Goal: Task Accomplishment & Management: Use online tool/utility

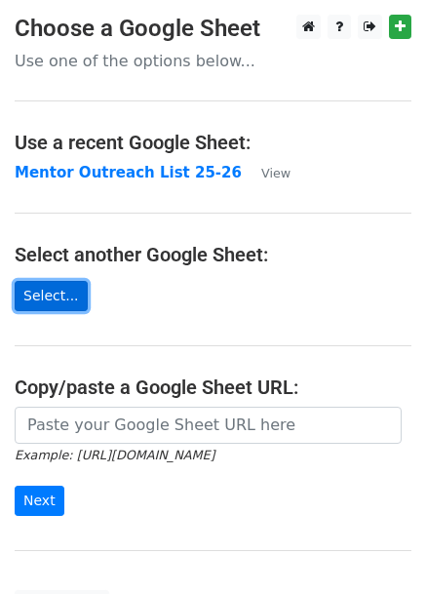
click at [49, 295] on link "Select..." at bounding box center [51, 296] width 73 height 30
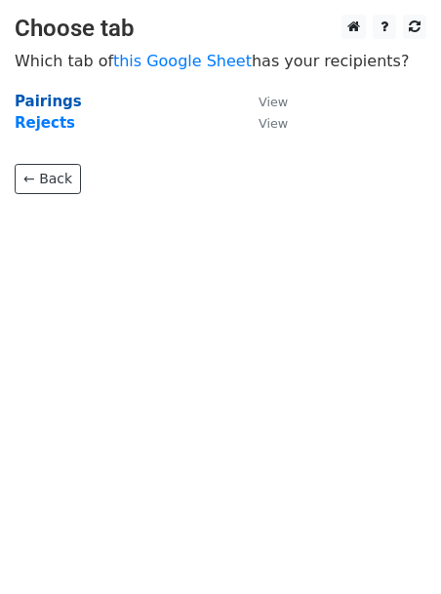
click at [49, 99] on strong "Pairings" at bounding box center [48, 102] width 67 height 18
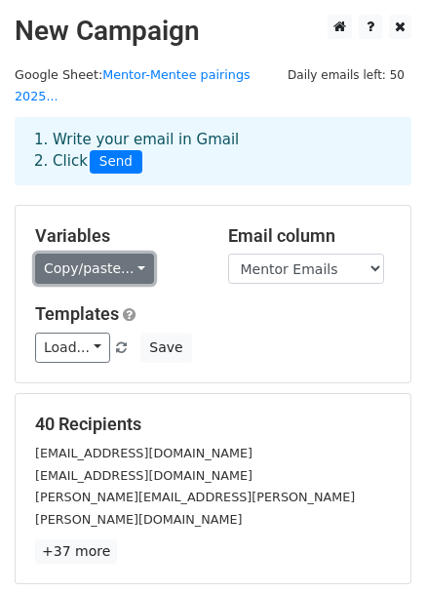
click at [103, 254] on link "Copy/paste..." at bounding box center [94, 269] width 119 height 30
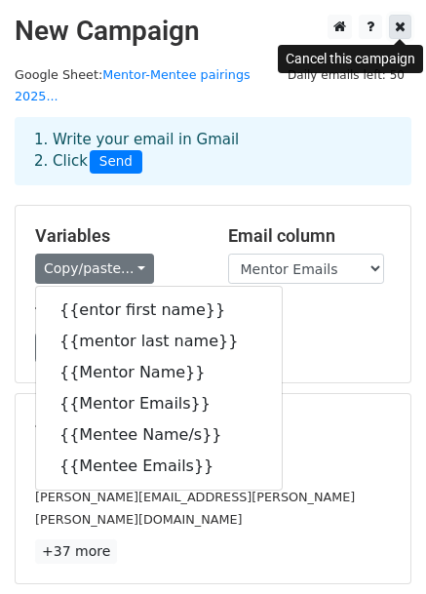
click at [407, 30] on link at bounding box center [400, 27] width 22 height 24
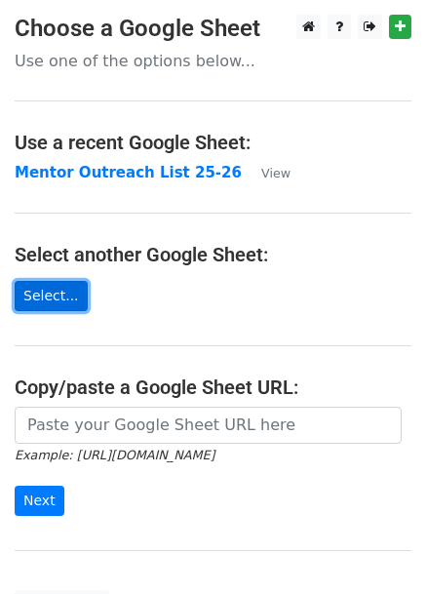
click at [54, 297] on link "Select..." at bounding box center [51, 296] width 73 height 30
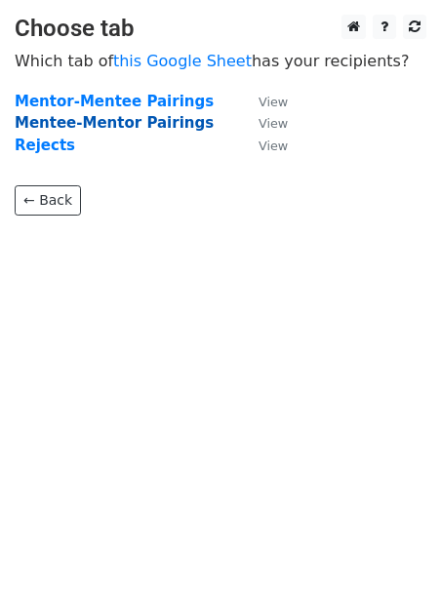
click at [106, 125] on strong "Mentee-Mentor Pairings" at bounding box center [114, 123] width 199 height 18
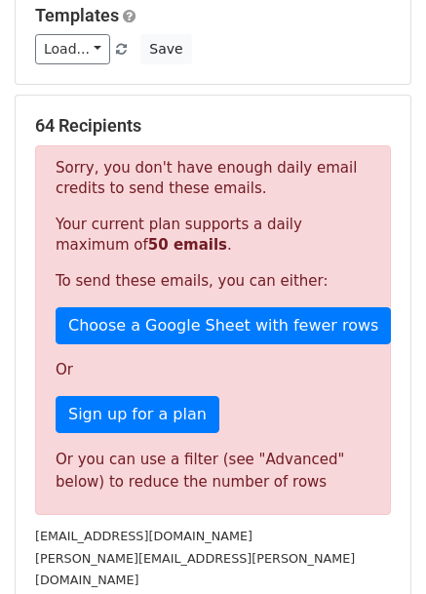
scroll to position [306, 0]
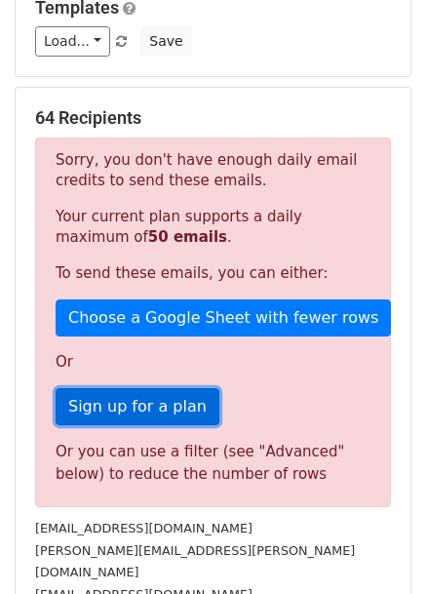
click at [144, 388] on link "Sign up for a plan" at bounding box center [138, 406] width 164 height 37
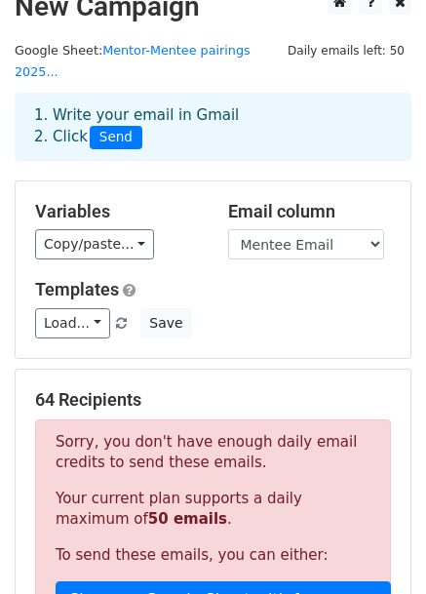
scroll to position [0, 0]
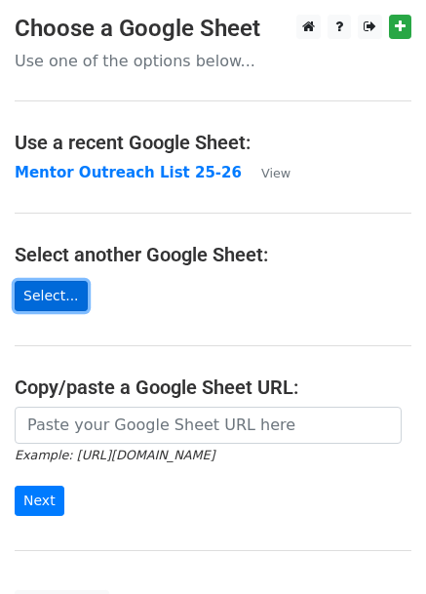
click at [50, 288] on link "Select..." at bounding box center [51, 296] width 73 height 30
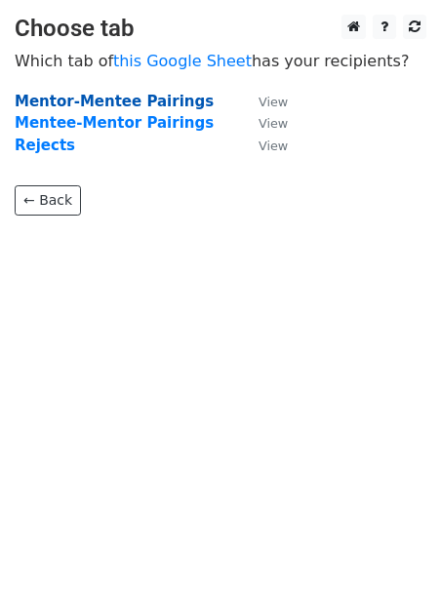
click at [110, 104] on strong "Mentor-Mentee Pairings" at bounding box center [114, 102] width 199 height 18
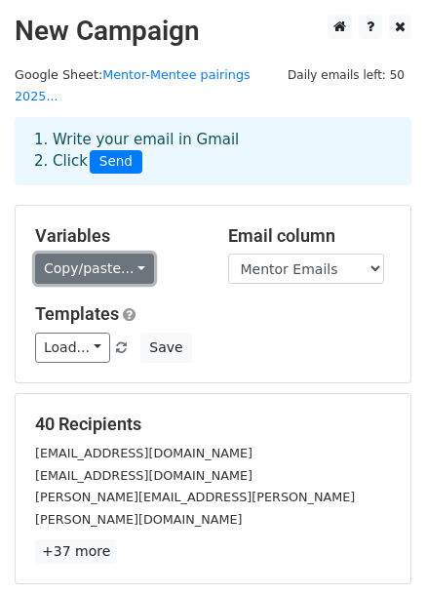
click at [118, 254] on link "Copy/paste..." at bounding box center [94, 269] width 119 height 30
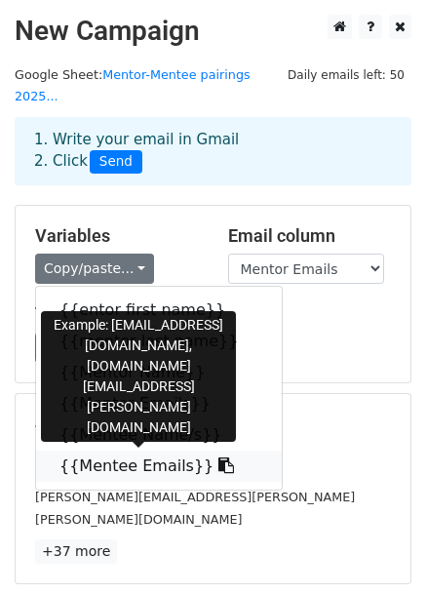
click at [219, 458] on icon at bounding box center [227, 466] width 16 height 16
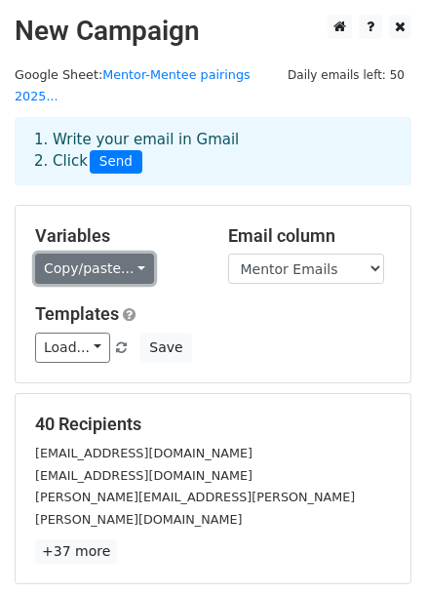
click at [129, 255] on link "Copy/paste..." at bounding box center [94, 269] width 119 height 30
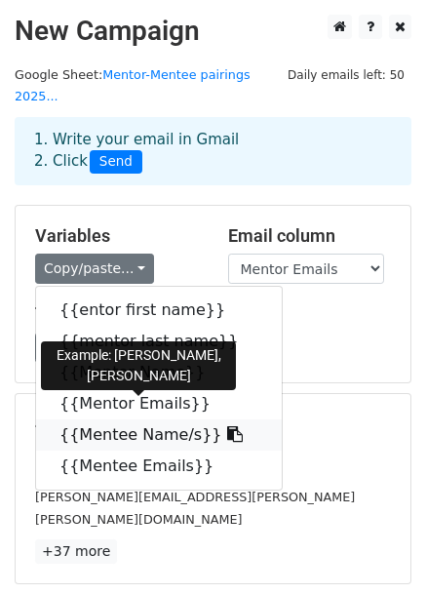
click at [227, 426] on icon at bounding box center [235, 434] width 16 height 16
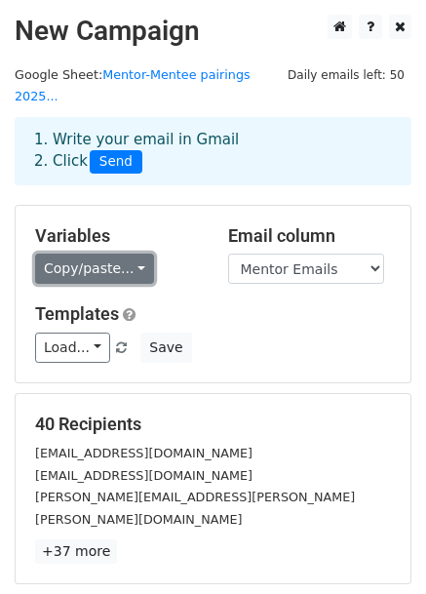
click at [118, 254] on link "Copy/paste..." at bounding box center [94, 269] width 119 height 30
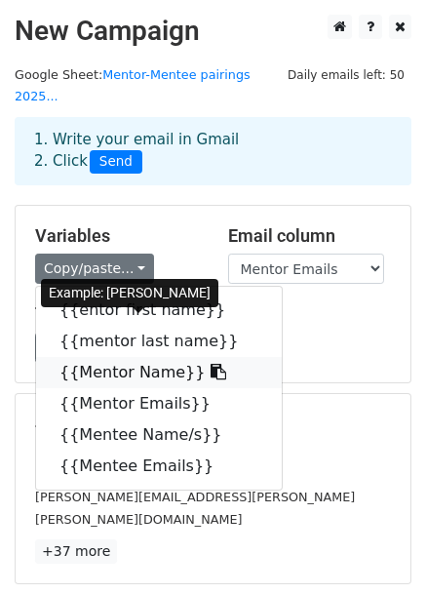
click at [211, 364] on icon at bounding box center [219, 372] width 16 height 16
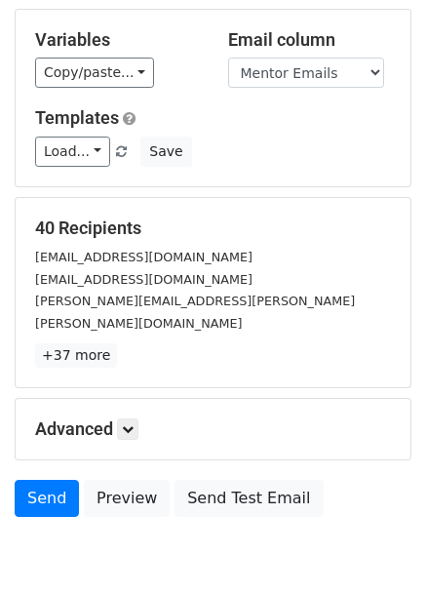
scroll to position [237, 0]
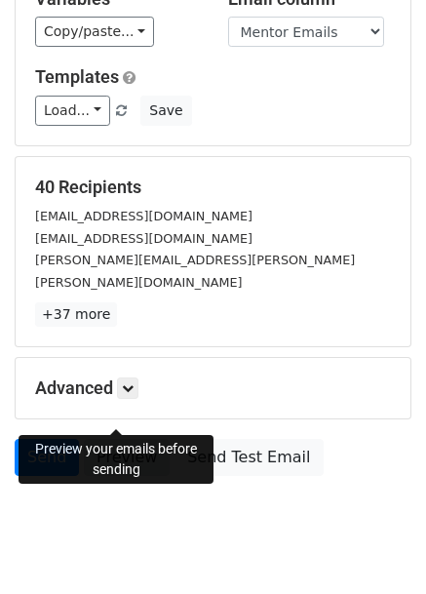
click at [112, 439] on link "Preview" at bounding box center [127, 457] width 86 height 37
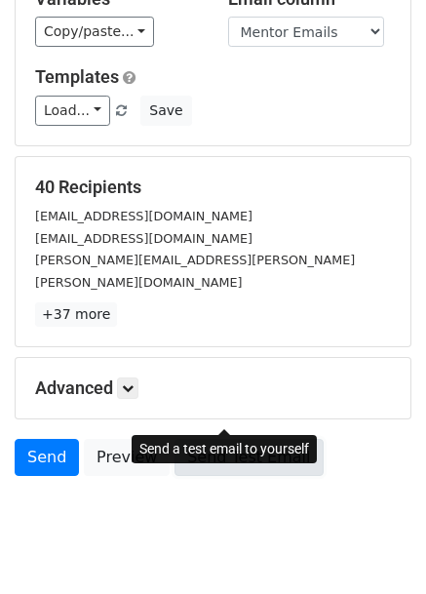
click at [204, 439] on link "Send Test Email" at bounding box center [249, 457] width 148 height 37
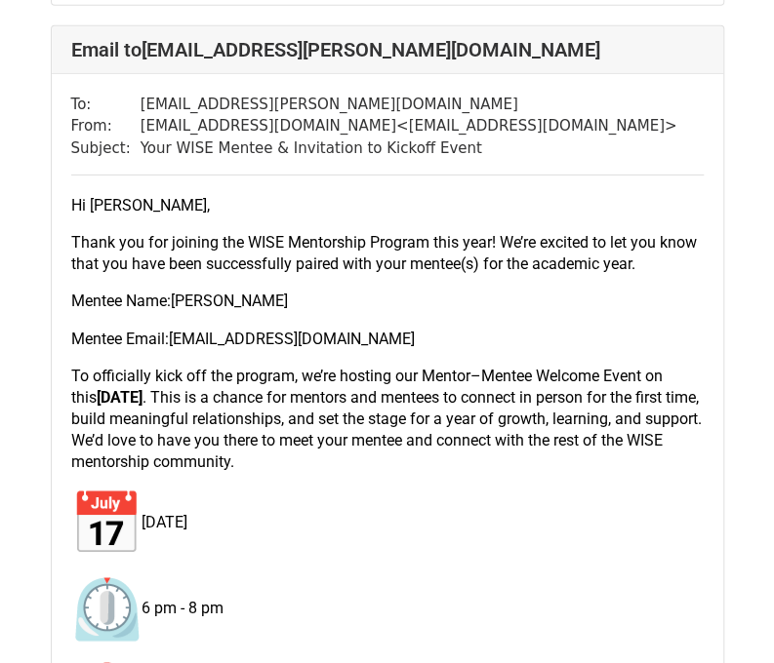
scroll to position [15789, 0]
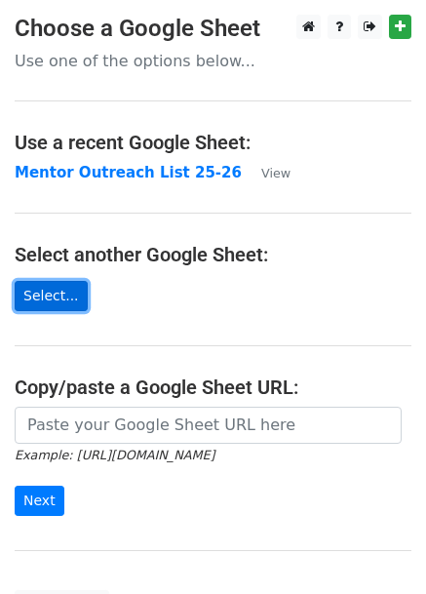
click at [49, 298] on link "Select..." at bounding box center [51, 296] width 73 height 30
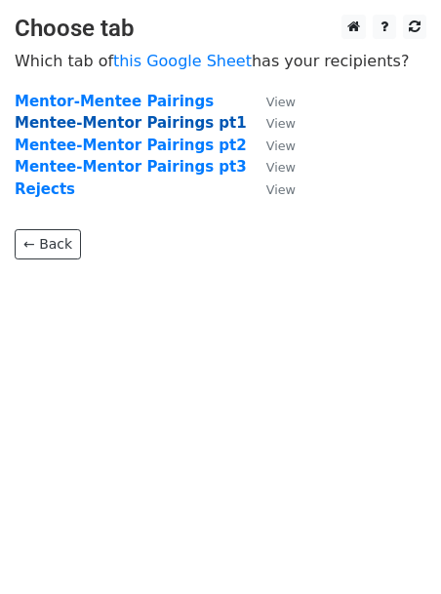
click at [115, 125] on strong "Mentee-Mentor Pairings pt1" at bounding box center [131, 123] width 232 height 18
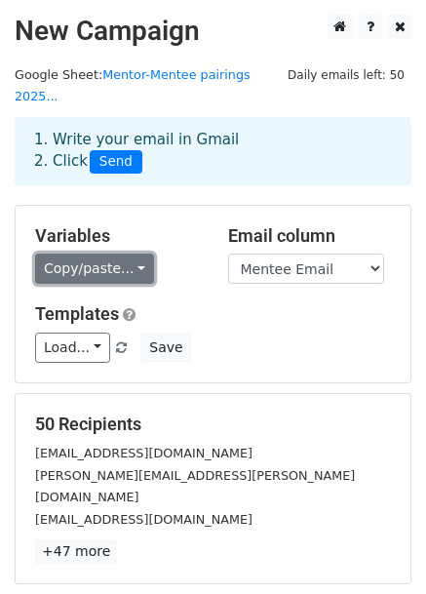
click at [118, 254] on link "Copy/paste..." at bounding box center [94, 269] width 119 height 30
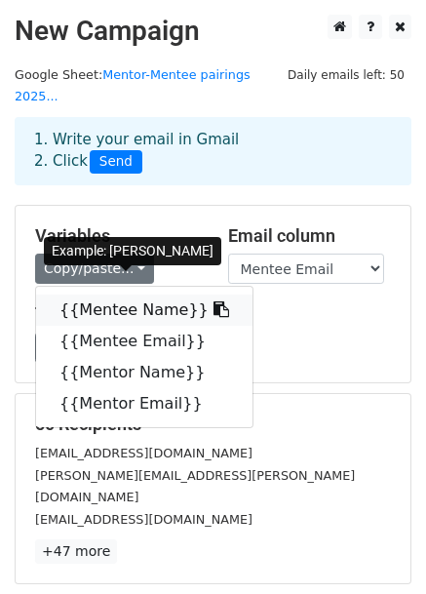
click at [214, 301] on icon at bounding box center [222, 309] width 16 height 16
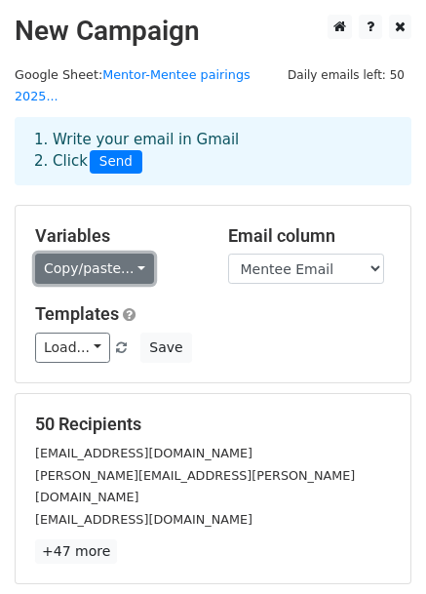
click at [123, 254] on link "Copy/paste..." at bounding box center [94, 269] width 119 height 30
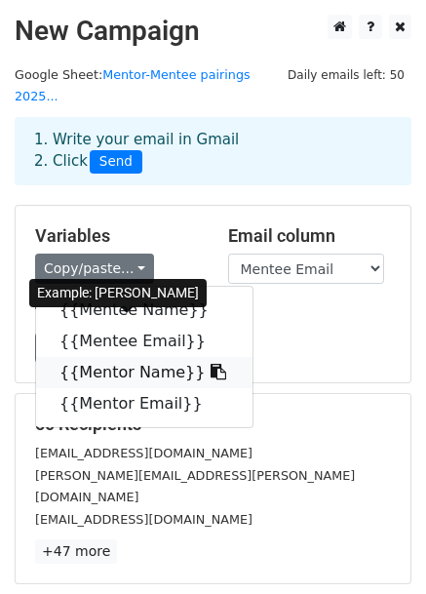
click at [211, 364] on icon at bounding box center [219, 372] width 16 height 16
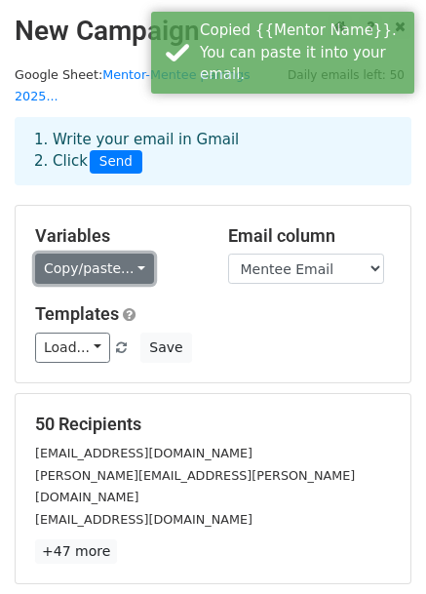
click at [94, 259] on link "Copy/paste..." at bounding box center [94, 269] width 119 height 30
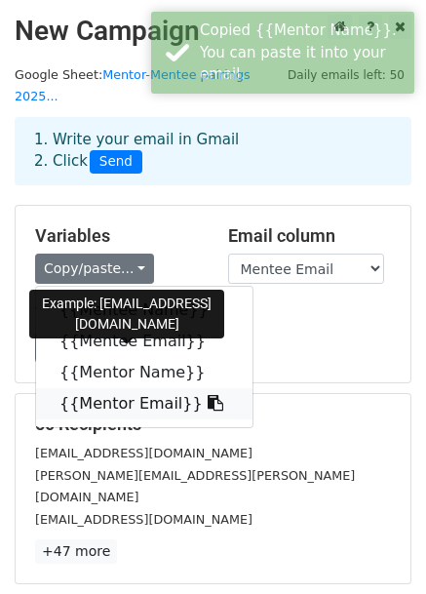
click at [208, 395] on icon at bounding box center [216, 403] width 16 height 16
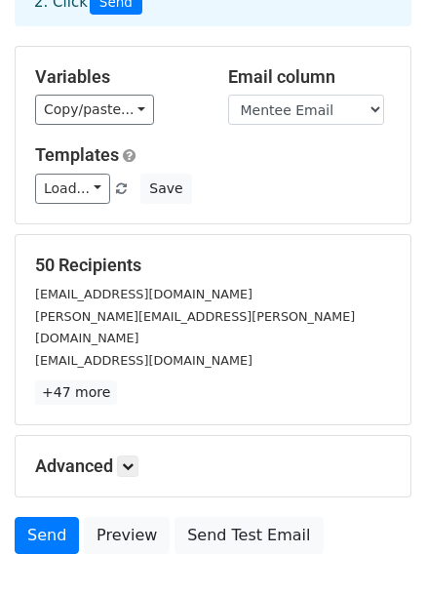
scroll to position [237, 0]
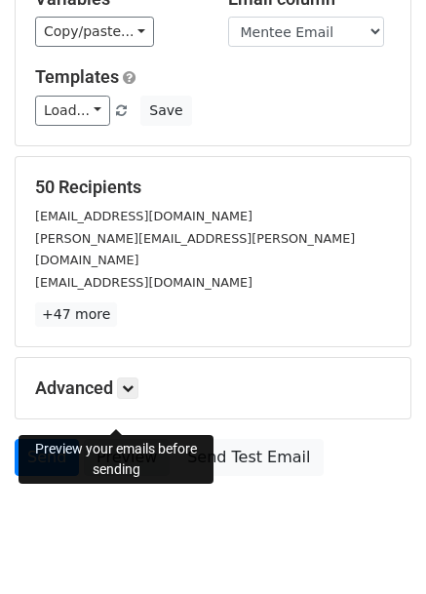
click at [113, 439] on link "Preview" at bounding box center [127, 457] width 86 height 37
click at [135, 439] on link "Preview" at bounding box center [127, 457] width 86 height 37
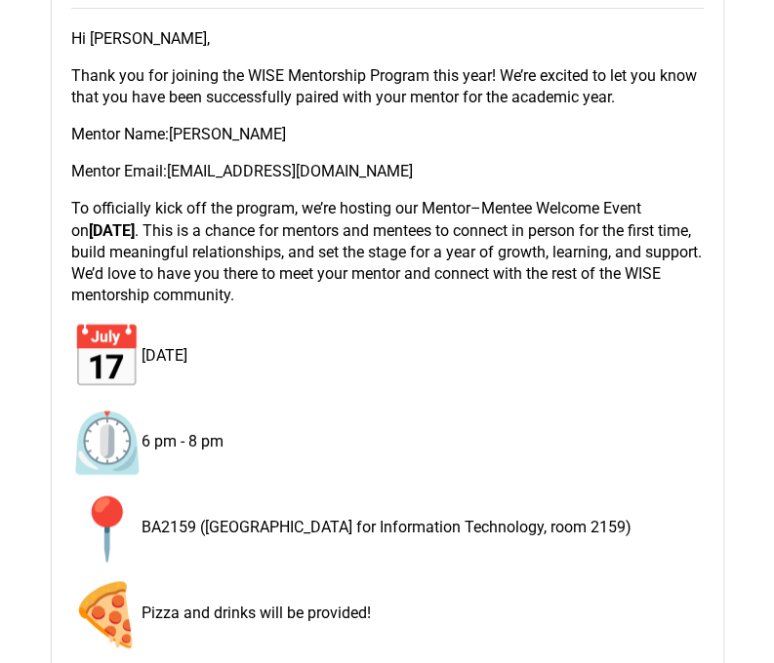
scroll to position [284, 0]
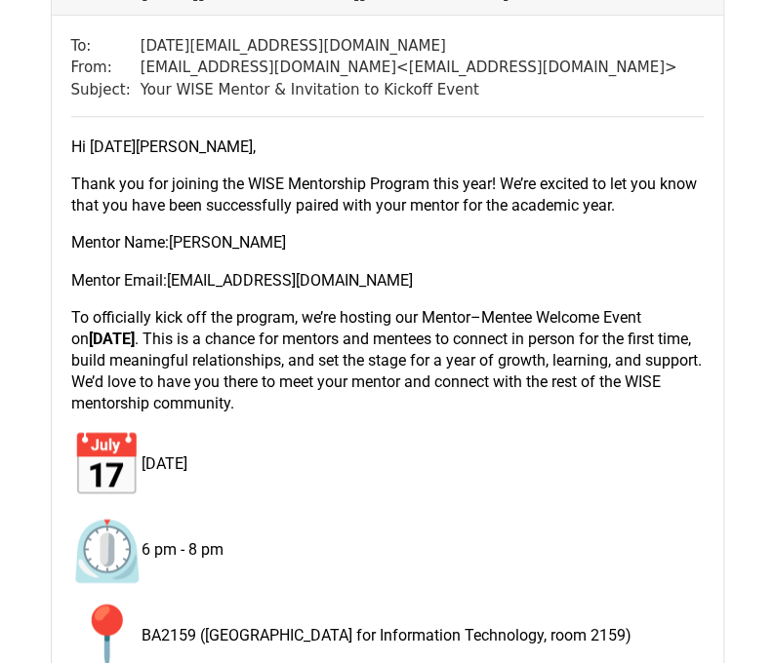
scroll to position [7347, 0]
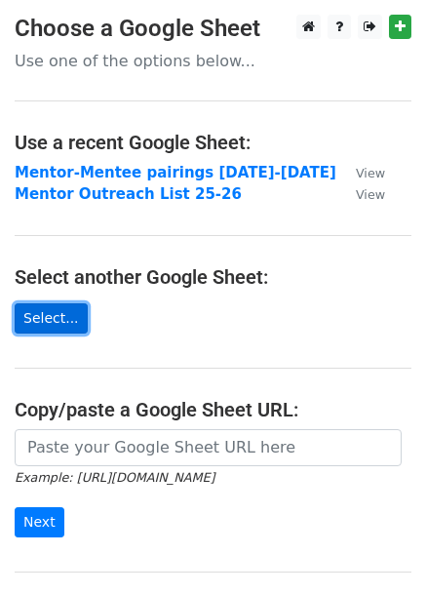
click at [46, 326] on link "Select..." at bounding box center [51, 318] width 73 height 30
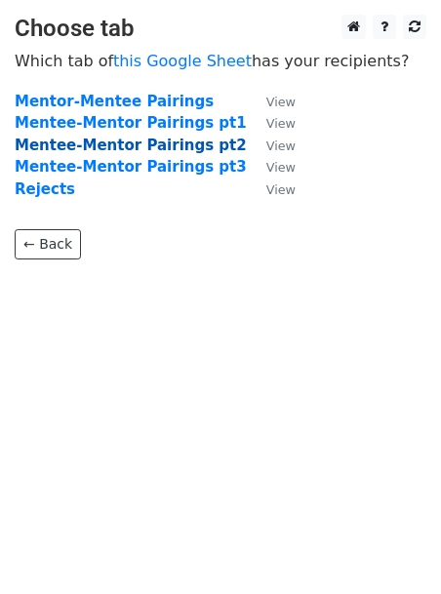
click at [166, 139] on strong "Mentee-Mentor Pairings pt2" at bounding box center [131, 146] width 232 height 18
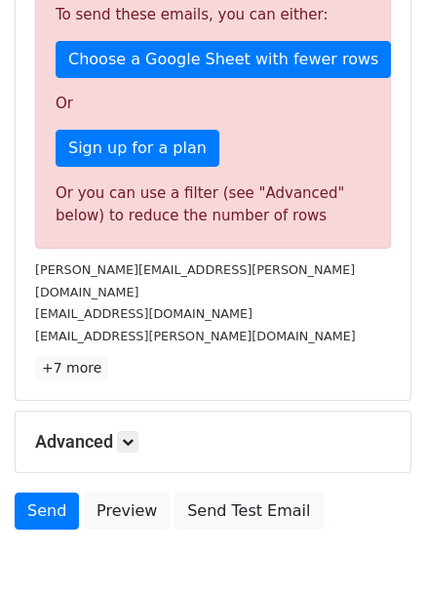
scroll to position [607, 0]
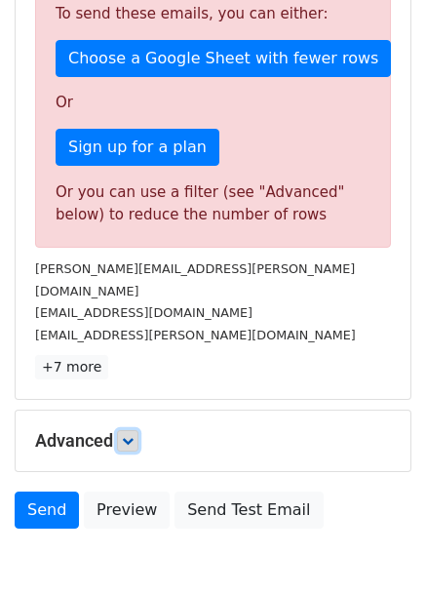
click at [133, 435] on icon at bounding box center [128, 441] width 12 height 12
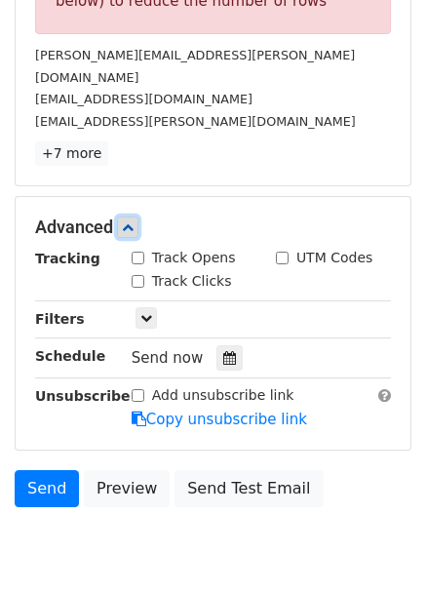
scroll to position [833, 0]
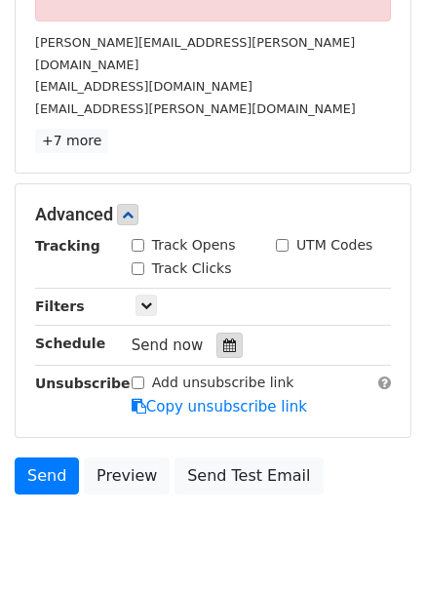
click at [223, 339] on icon at bounding box center [229, 346] width 13 height 14
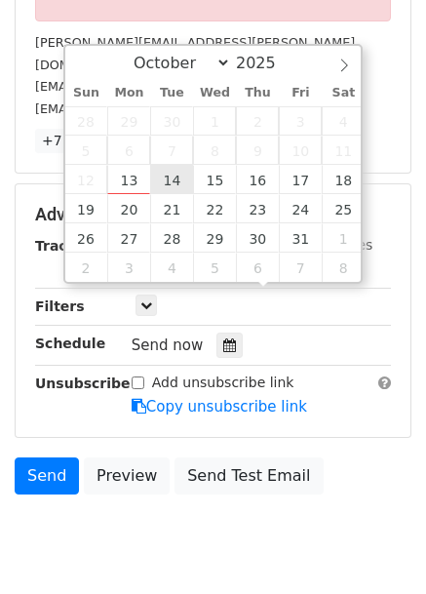
type input "2025-10-14 12:00"
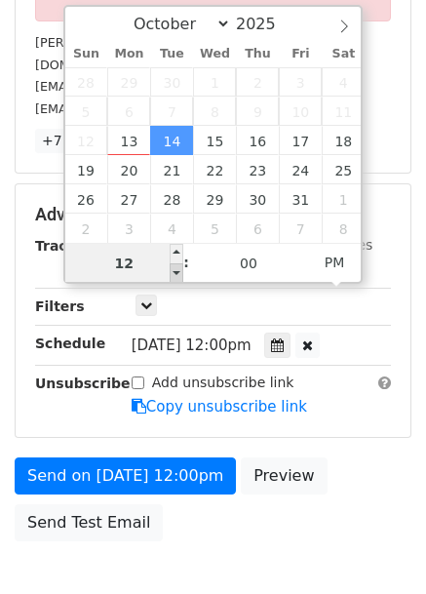
type input "8"
type input "2025-10-14 08:00"
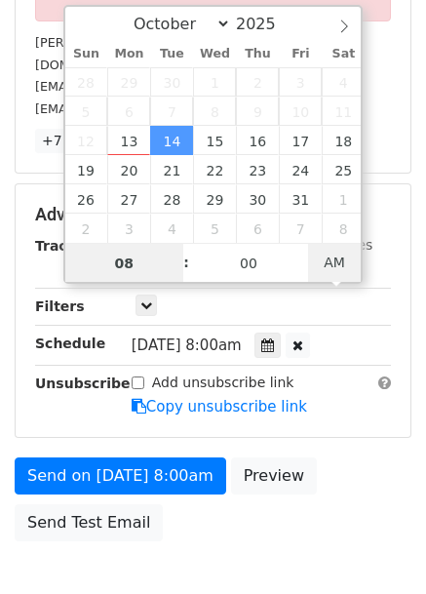
type input "09"
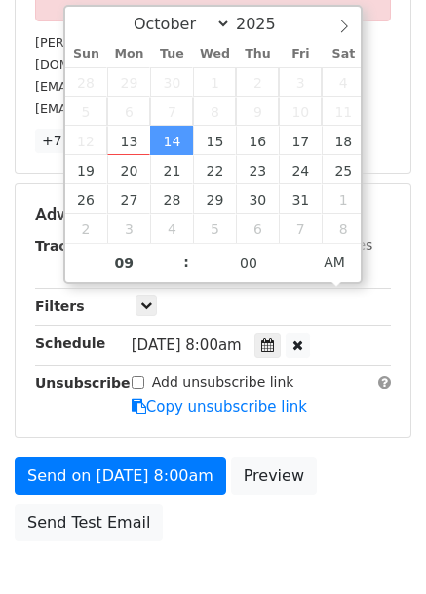
type input "2025-10-14 09:00"
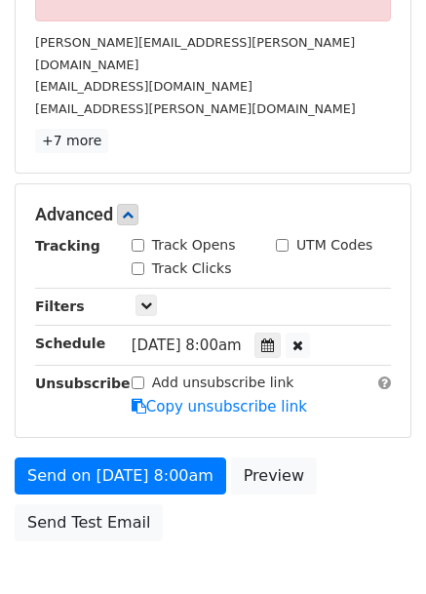
click at [339, 373] on div "Add unsubscribe link Copy unsubscribe link" at bounding box center [261, 395] width 289 height 45
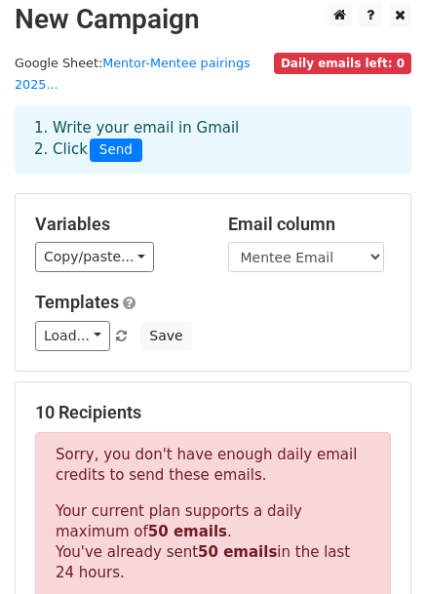
scroll to position [0, 0]
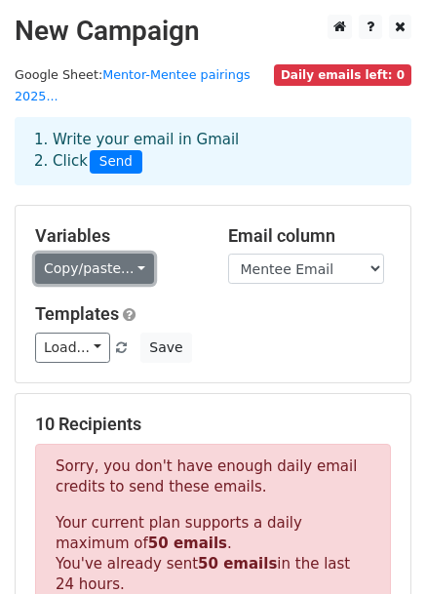
click at [50, 254] on link "Copy/paste..." at bounding box center [94, 269] width 119 height 30
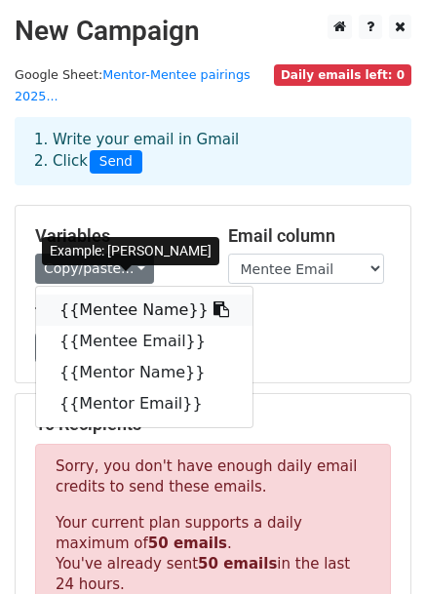
click at [214, 301] on icon at bounding box center [222, 309] width 16 height 16
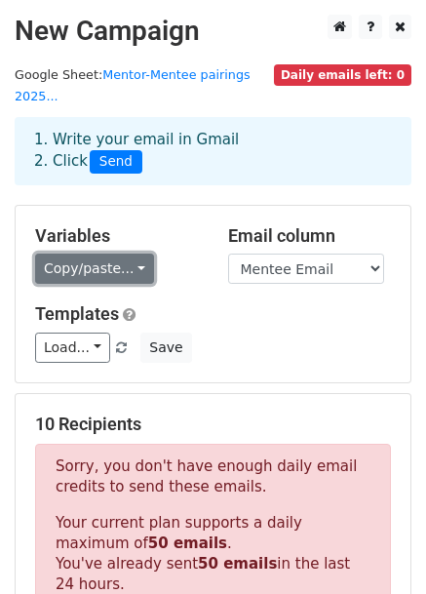
click at [100, 254] on link "Copy/paste..." at bounding box center [94, 269] width 119 height 30
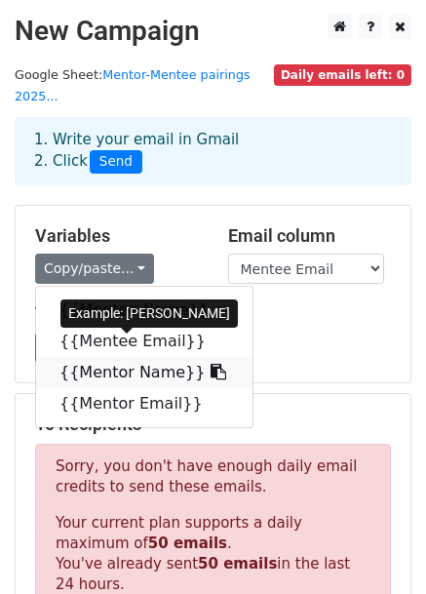
click at [211, 364] on icon at bounding box center [219, 372] width 16 height 16
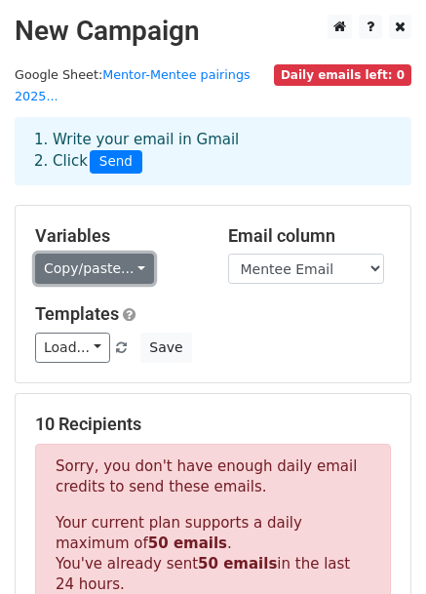
click at [95, 254] on link "Copy/paste..." at bounding box center [94, 269] width 119 height 30
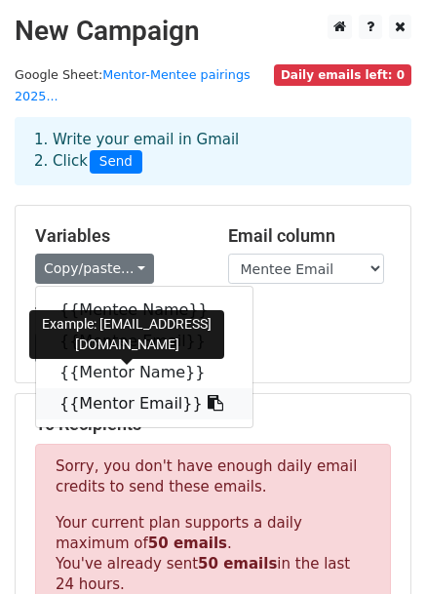
click at [208, 395] on icon at bounding box center [216, 403] width 16 height 16
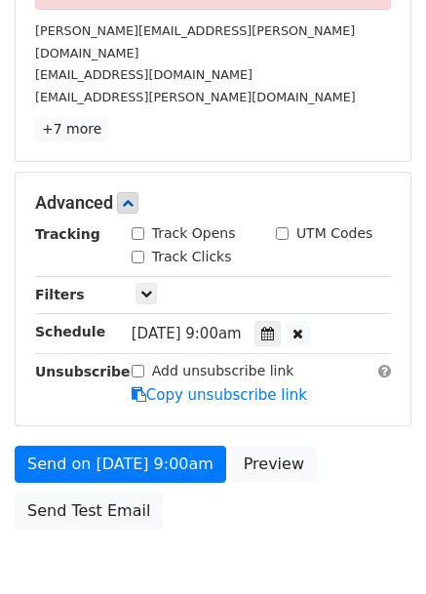
scroll to position [848, 0]
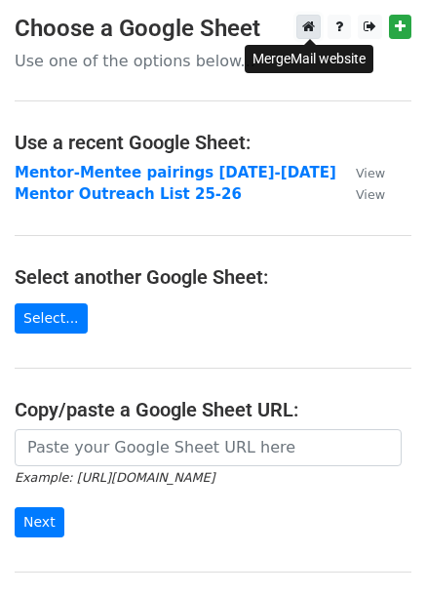
click at [303, 27] on link at bounding box center [309, 27] width 24 height 24
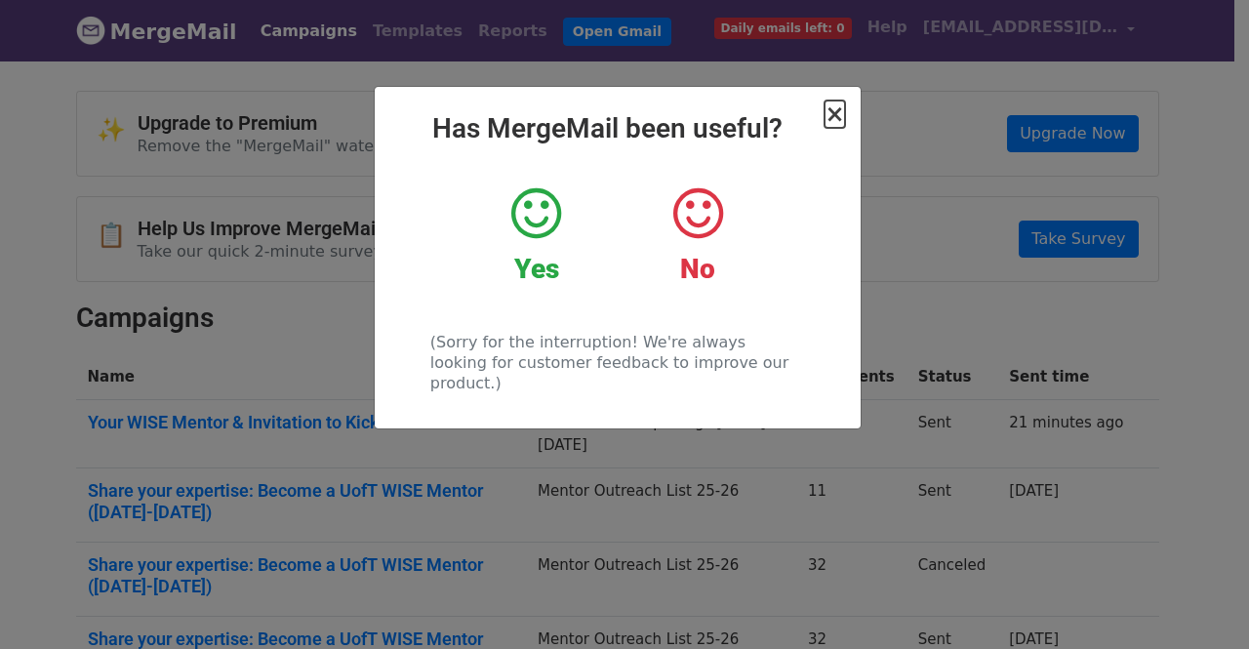
click at [835, 118] on span "×" at bounding box center [834, 113] width 20 height 27
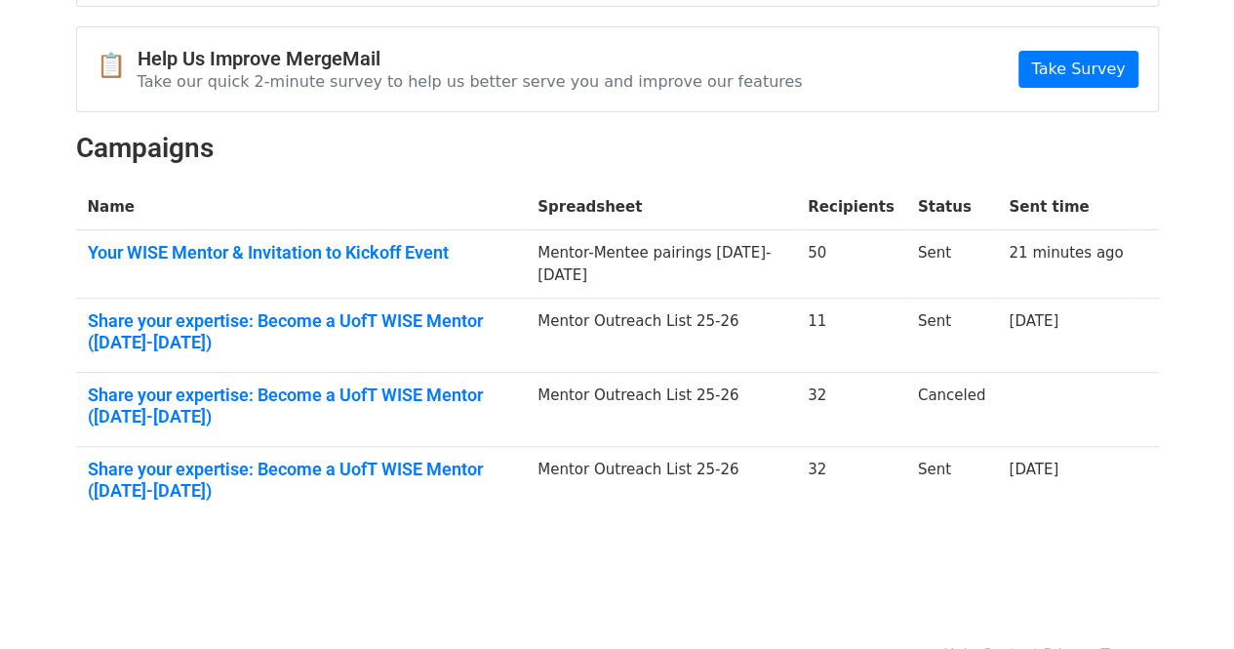
scroll to position [172, 0]
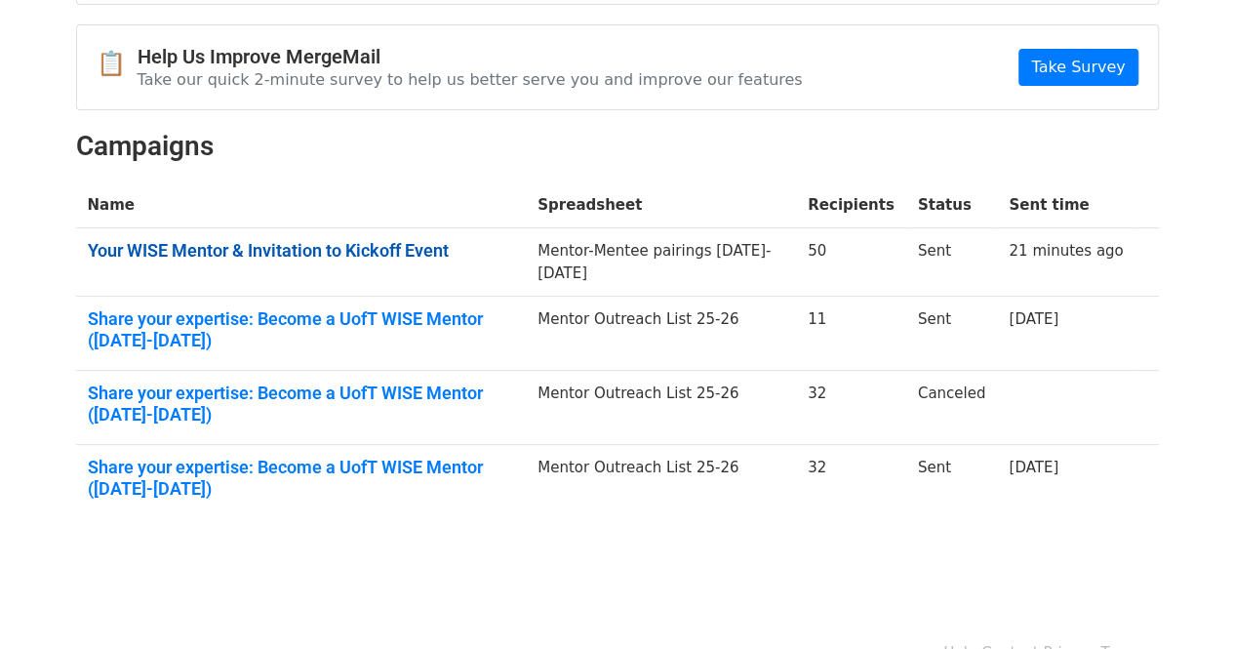
click at [373, 244] on link "Your WISE Mentor & Invitation to Kickoff Event" at bounding box center [301, 250] width 427 height 21
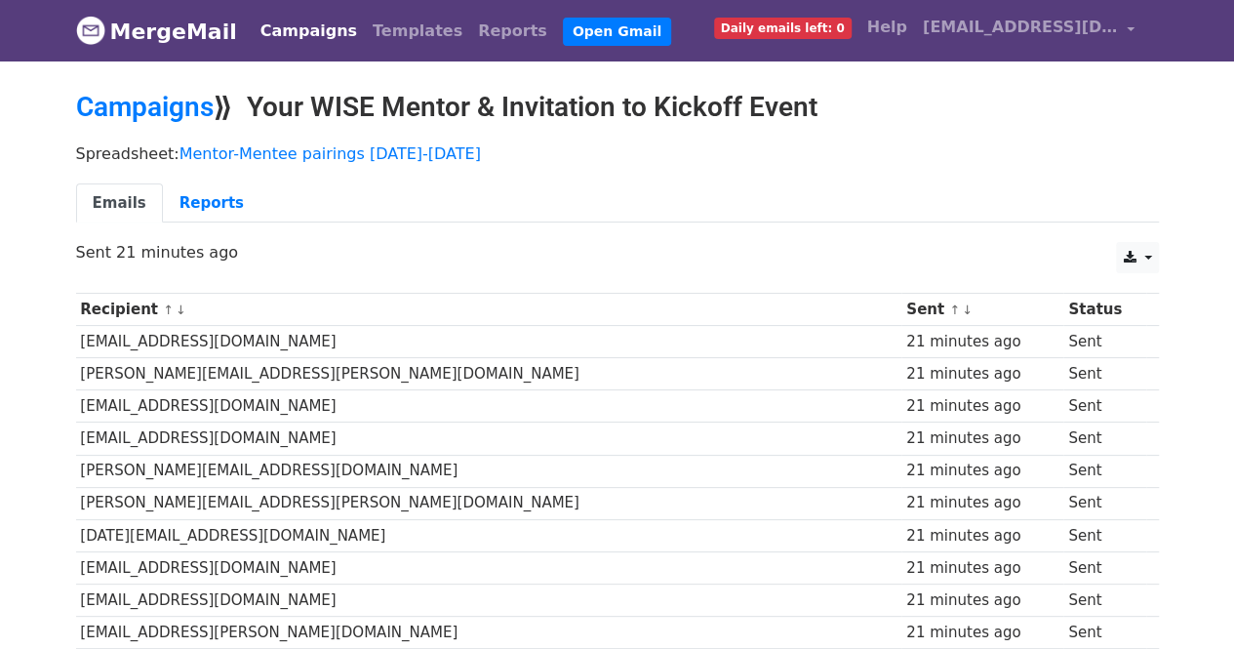
click at [295, 27] on link "Campaigns" at bounding box center [309, 31] width 112 height 39
